Goal: Task Accomplishment & Management: Manage account settings

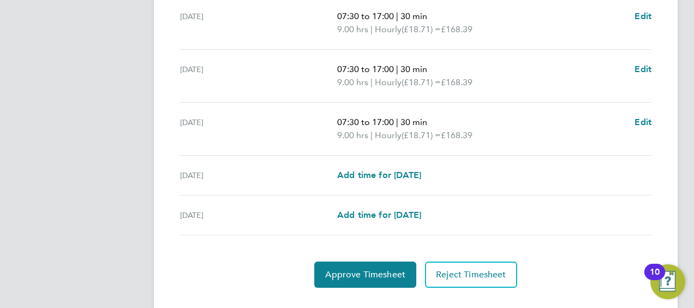
scroll to position [458, 0]
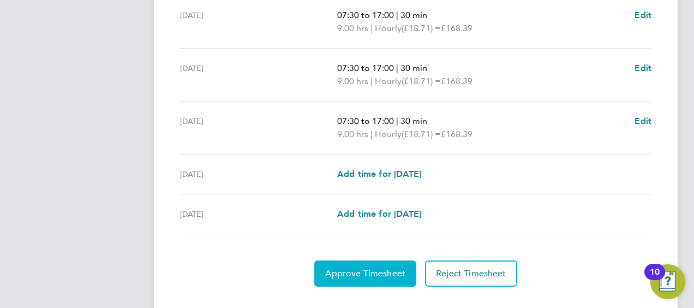
click at [338, 263] on button "Approve Timesheet" at bounding box center [365, 273] width 102 height 26
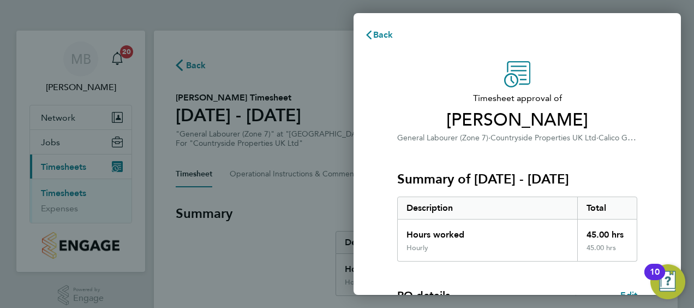
click at [655, 127] on div "Timesheet approval of [PERSON_NAME] General Labourer (Zone 7) · Countryside Pro…" at bounding box center [517, 279] width 327 height 462
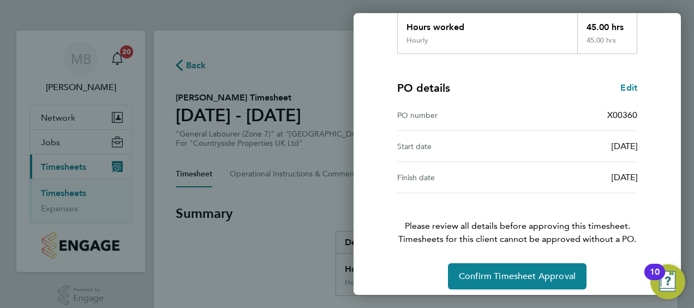
scroll to position [214, 0]
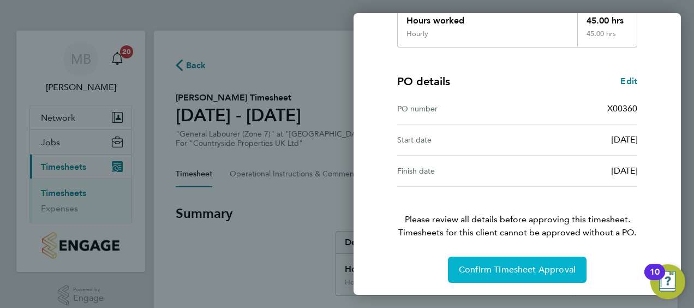
click at [522, 268] on span "Confirm Timesheet Approval" at bounding box center [517, 269] width 117 height 11
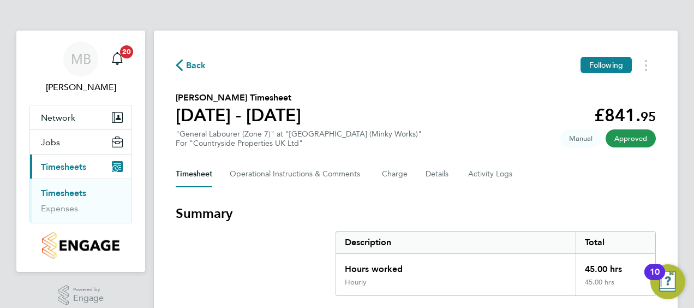
click at [64, 193] on link "Timesheets" at bounding box center [63, 193] width 45 height 10
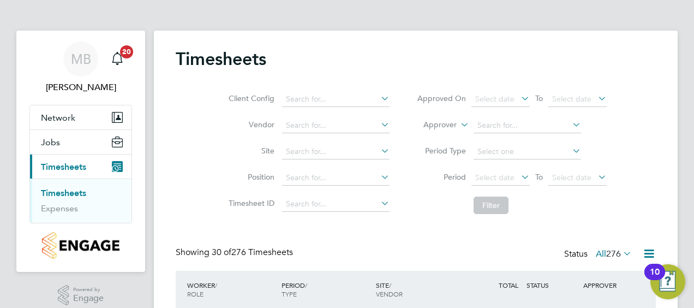
click at [646, 84] on div "Client Config Vendor Site Position Timesheet ID Approved On Select date To Sele…" at bounding box center [416, 150] width 480 height 139
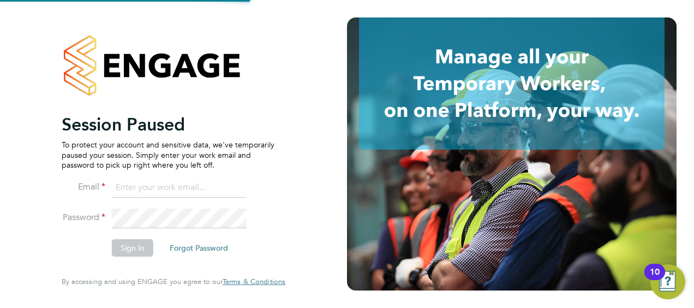
type input "[EMAIL_ADDRESS][DOMAIN_NAME]"
